Goal: Feedback & Contribution: Leave review/rating

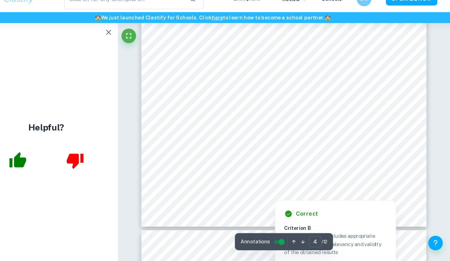
scroll to position [1438, 0]
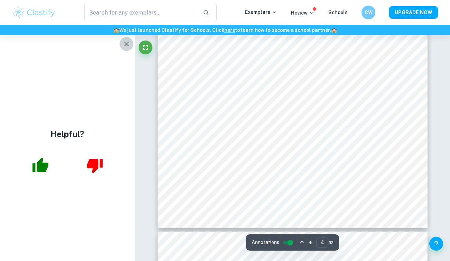
click at [123, 47] on icon "button" at bounding box center [126, 44] width 8 height 8
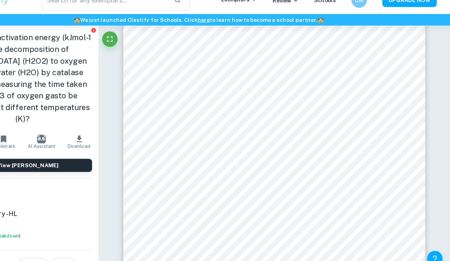
scroll to position [1017, 0]
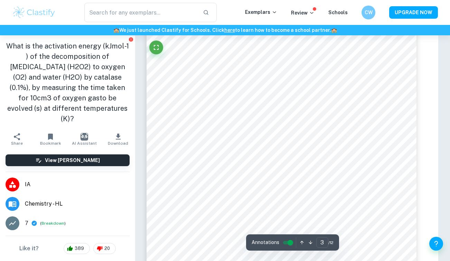
type input "4"
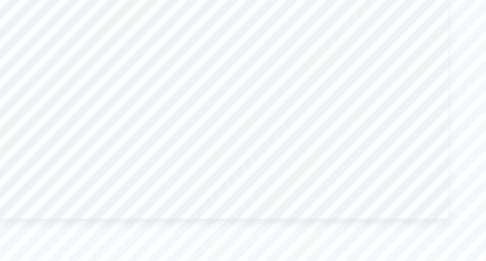
scroll to position [1525, 0]
